Goal: Check status: Check status

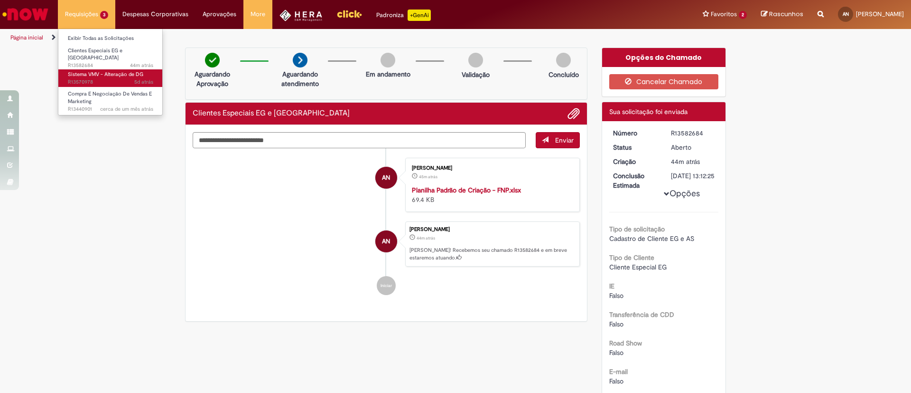
click at [94, 72] on span "Sistema VMV - Alteração de DG" at bounding box center [105, 74] width 75 height 7
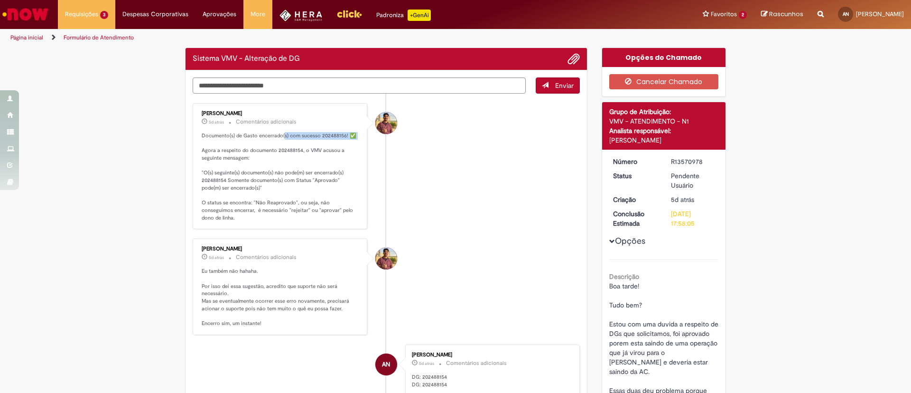
drag, startPoint x: 222, startPoint y: 139, endPoint x: 278, endPoint y: 131, distance: 56.6
click at [278, 131] on div "[PERSON_NAME] 5d atrás 5 dias atrás Comentários adicionais Documento(s) de Gast…" at bounding box center [280, 166] width 169 height 121
drag, startPoint x: 278, startPoint y: 131, endPoint x: 267, endPoint y: 140, distance: 14.8
click at [279, 131] on div "[PERSON_NAME] 5d atrás 5 dias atrás Comentários adicionais Documento(s) de Gast…" at bounding box center [280, 166] width 169 height 121
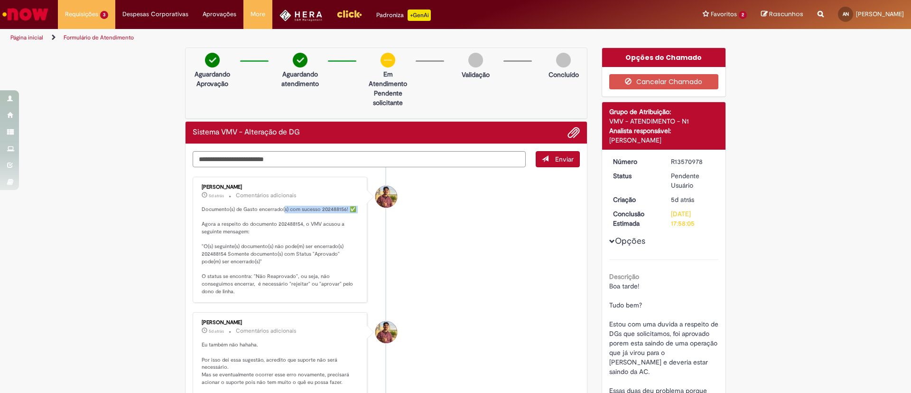
click at [229, 216] on p "Documento(s) de Gasto encerrado(s) com sucesso 202488156! ✅ Agora a respeito do…" at bounding box center [281, 250] width 158 height 89
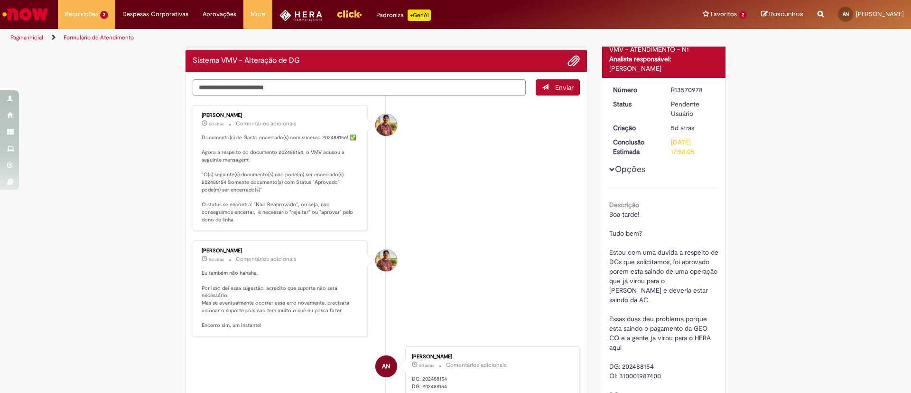
scroll to position [71, 0]
click at [263, 93] on textarea "Digite sua mensagem aqui..." at bounding box center [359, 88] width 333 height 16
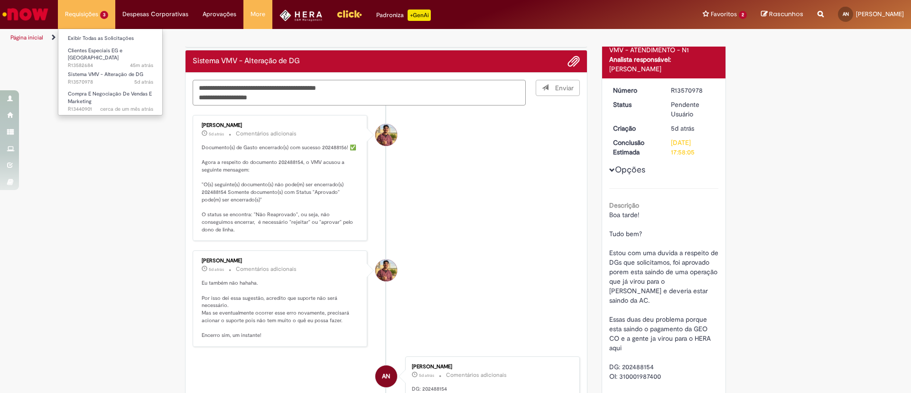
type textarea "**********"
click at [87, 109] on ul "Exibir Todas as Solicitações Clientes Especiais EG e AS 45m atrás 45 minutos at…" at bounding box center [110, 71] width 105 height 87
click at [93, 105] on span "cerca de um mês atrás cerca de um mês atrás R13440901" at bounding box center [110, 109] width 85 height 8
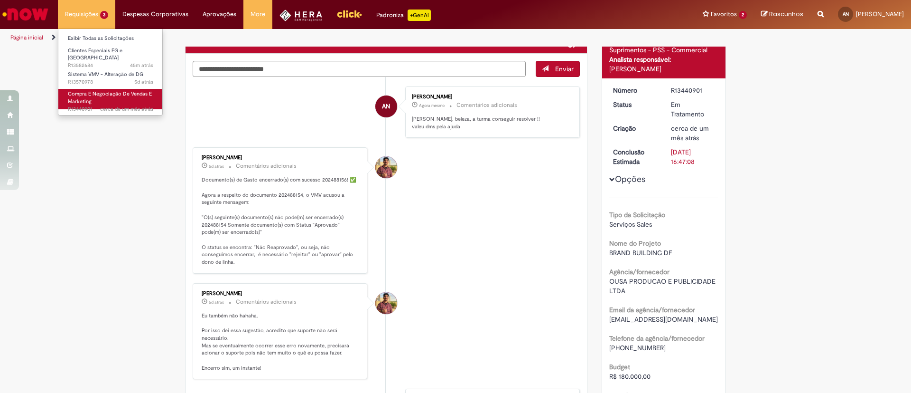
click at [113, 90] on span "Compra E Negociação De Vendas E Marketing" at bounding box center [110, 97] width 84 height 15
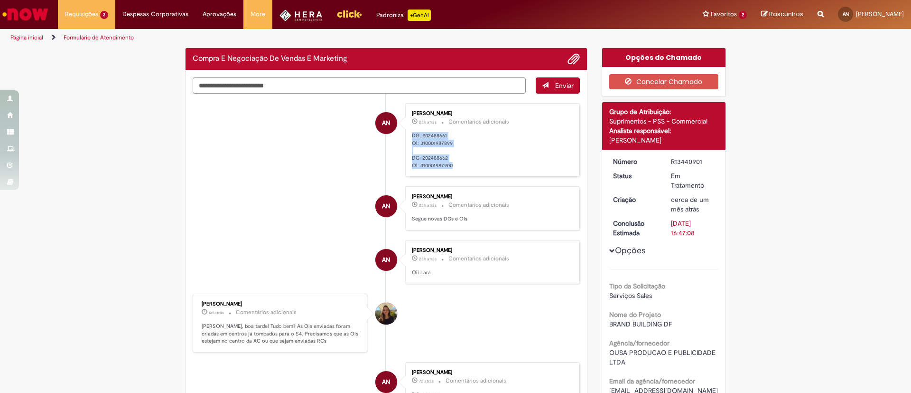
click at [448, 165] on p "DG; 202488661 OI: 310001987899 DG: 202488662 OI: 310001987900" at bounding box center [491, 151] width 158 height 38
click at [456, 169] on div "[PERSON_NAME] 23h atrás 23 horas atrás Comentários adicionais DG; 202488661 OI:…" at bounding box center [492, 140] width 169 height 68
